Goal: Navigation & Orientation: Find specific page/section

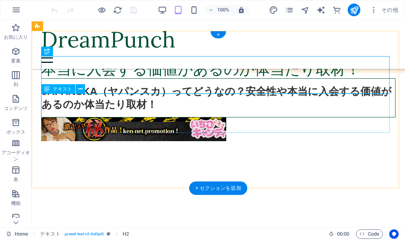
scroll to position [158, 0]
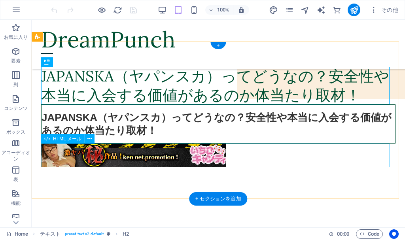
click at [179, 155] on div at bounding box center [218, 156] width 354 height 24
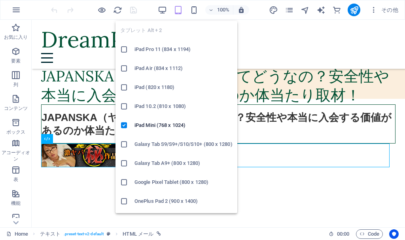
click at [176, 8] on icon "button" at bounding box center [178, 10] width 9 height 9
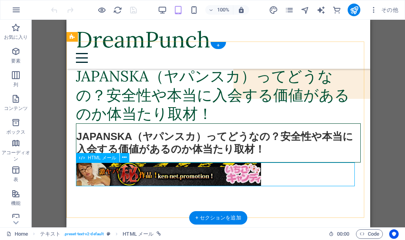
click at [110, 181] on div at bounding box center [218, 174] width 285 height 24
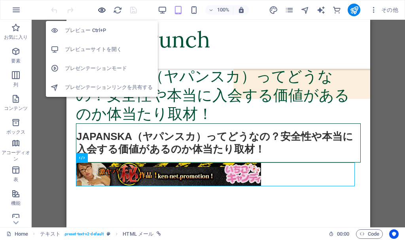
click at [103, 10] on icon "button" at bounding box center [101, 10] width 9 height 9
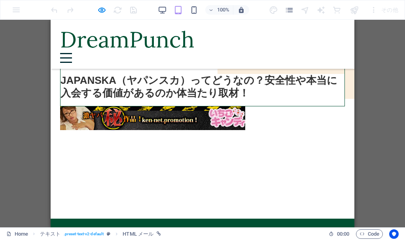
click at [120, 122] on img at bounding box center [152, 118] width 185 height 24
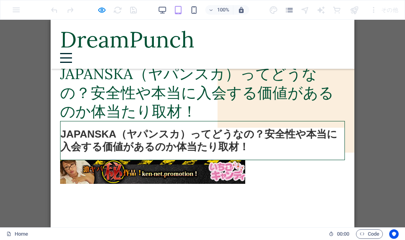
scroll to position [119, 0]
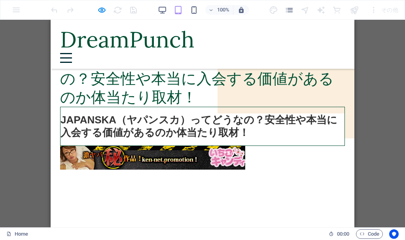
click at [239, 136] on h3 "JAPANSKA（ヤパンスカ）ってどうなの？安全性や本当に入会する価値があるのか体当たり取材！" at bounding box center [202, 126] width 284 height 26
click at [245, 136] on h3 "JAPANSKA（ヤパンスカ）ってどうなの？安全性や本当に入会する価値があるのか体当たり取材！" at bounding box center [202, 126] width 284 height 26
click at [249, 163] on div at bounding box center [202, 158] width 285 height 24
click at [258, 145] on div "JAPANSKA（ヤパンスカ）ってどうなの？安全性や本当に入会する価値があるのか体当たり取材！" at bounding box center [202, 126] width 285 height 39
click at [261, 123] on h3 "JAPANSKA（ヤパンスカ）ってどうなの？安全性や本当に入会する価値があるのか体当たり取材！" at bounding box center [202, 126] width 284 height 26
